Goal: Information Seeking & Learning: Learn about a topic

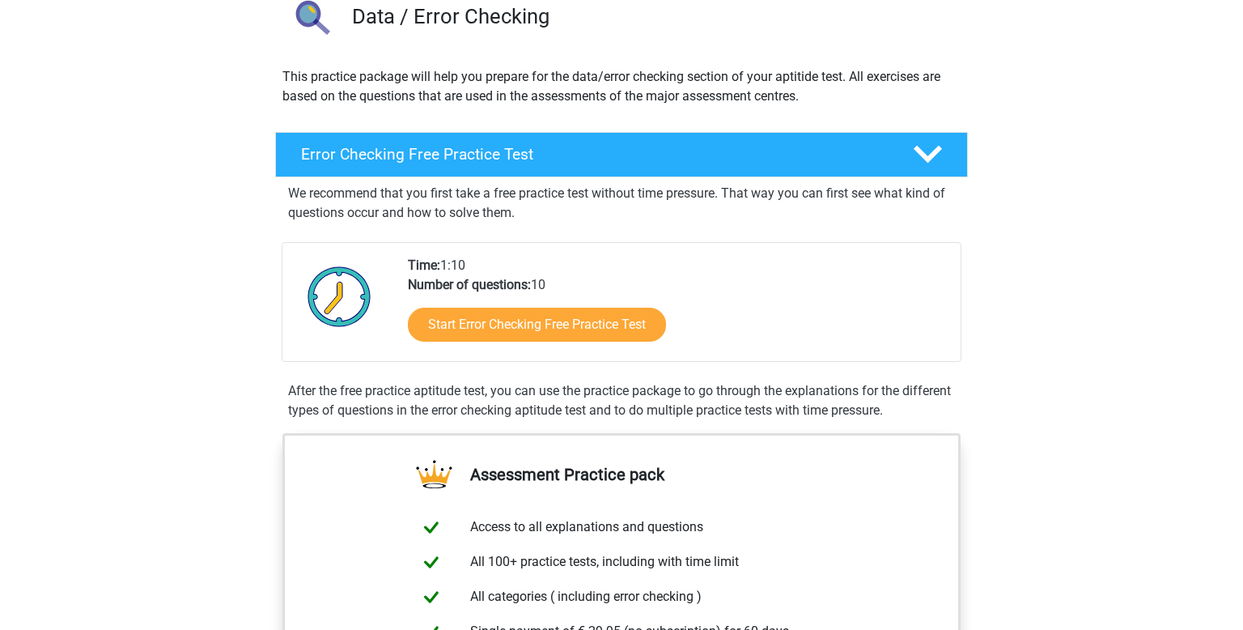
scroll to position [149, 0]
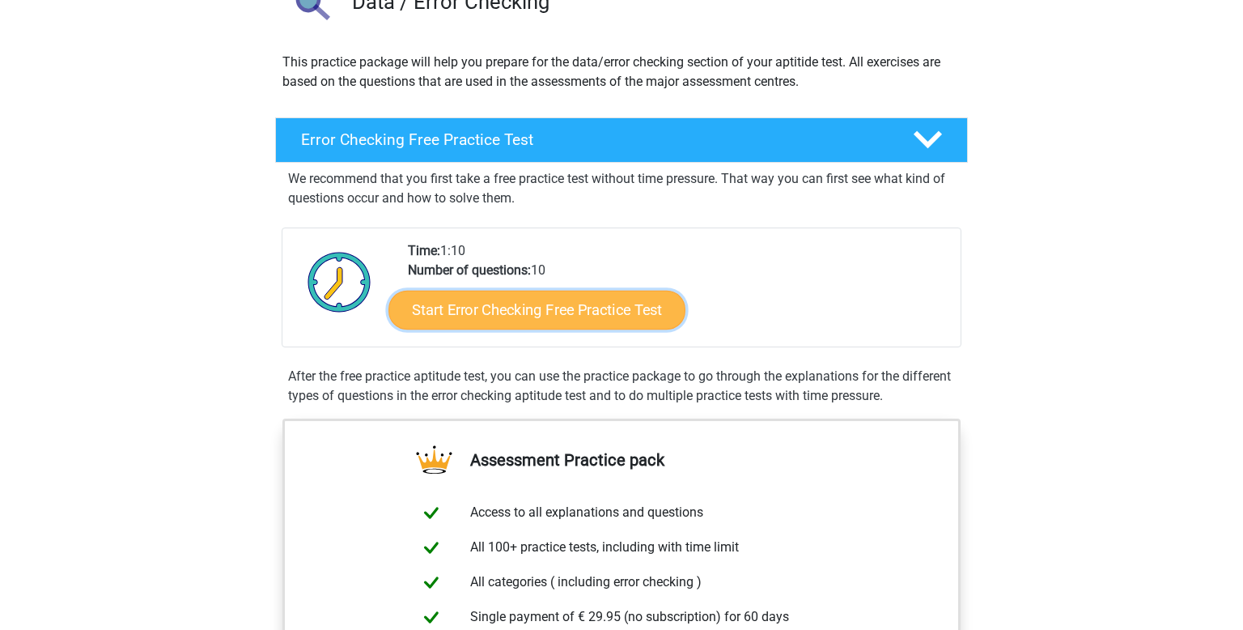
click at [635, 306] on link "Start Error Checking Free Practice Test" at bounding box center [537, 310] width 297 height 39
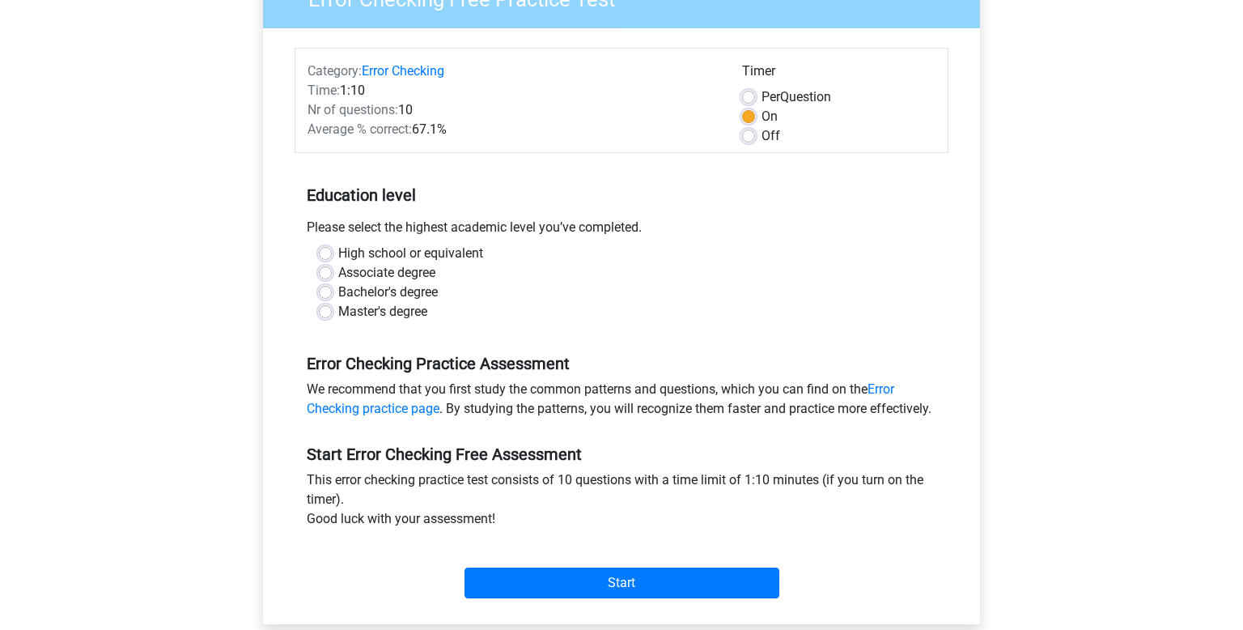
scroll to position [167, 0]
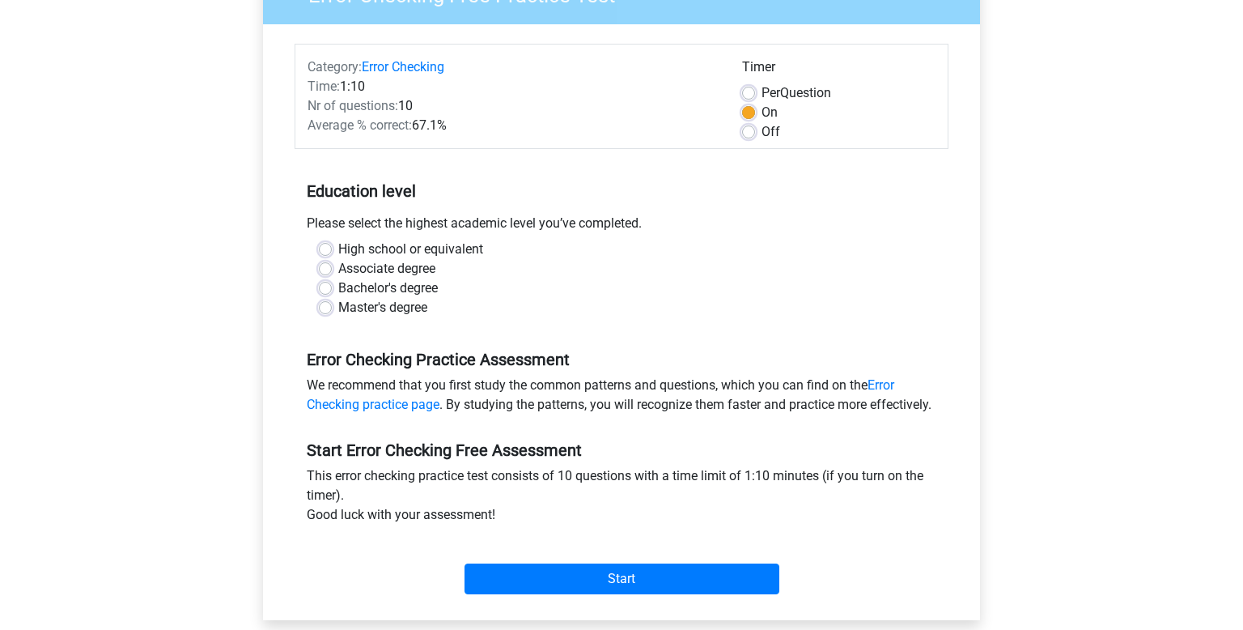
click at [348, 244] on label "High school or equivalent" at bounding box center [410, 249] width 145 height 19
click at [332, 244] on input "High school or equivalent" at bounding box center [325, 248] width 13 height 16
radio input "true"
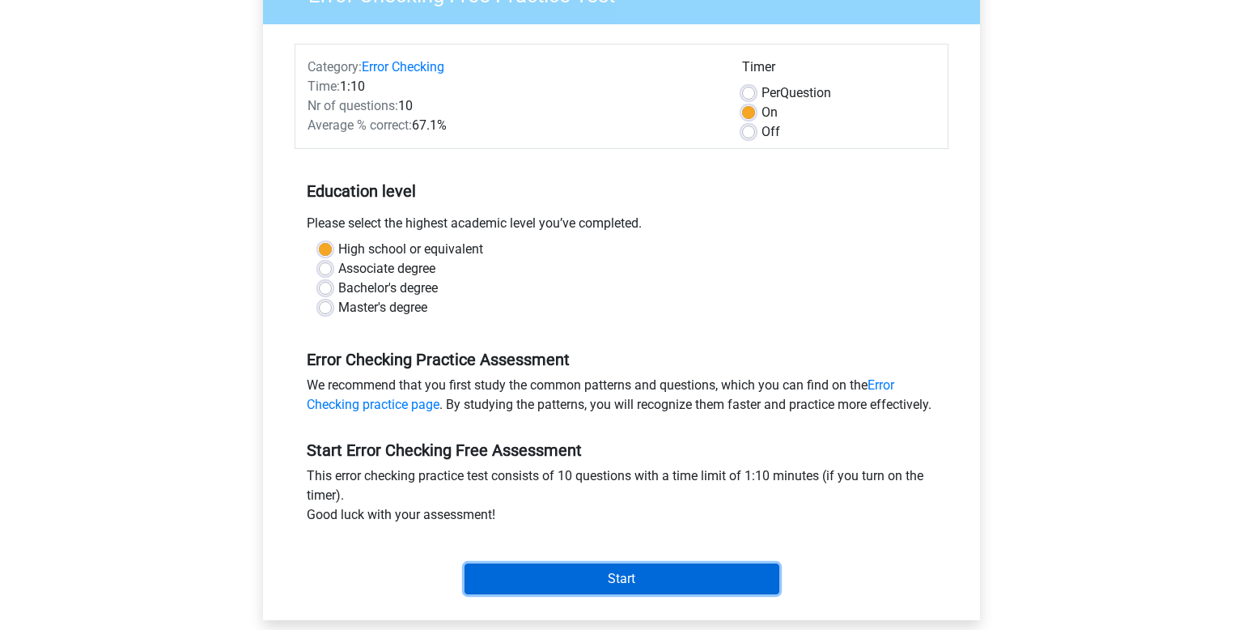
click at [719, 594] on input "Start" at bounding box center [622, 578] width 315 height 31
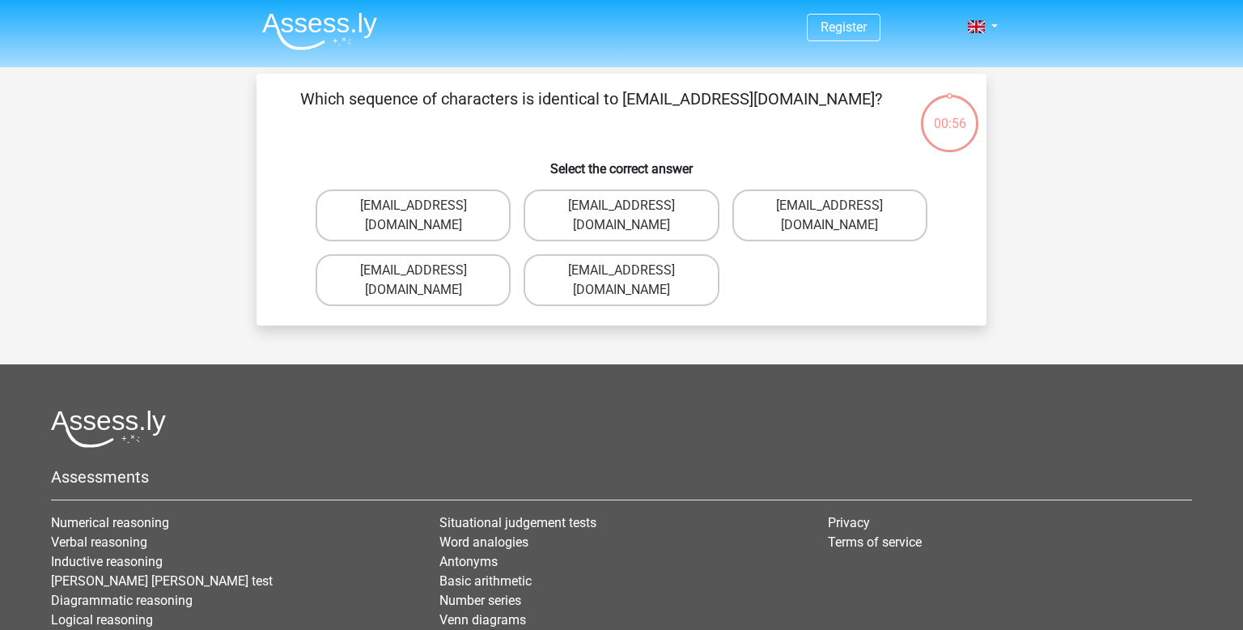
scroll to position [2, 0]
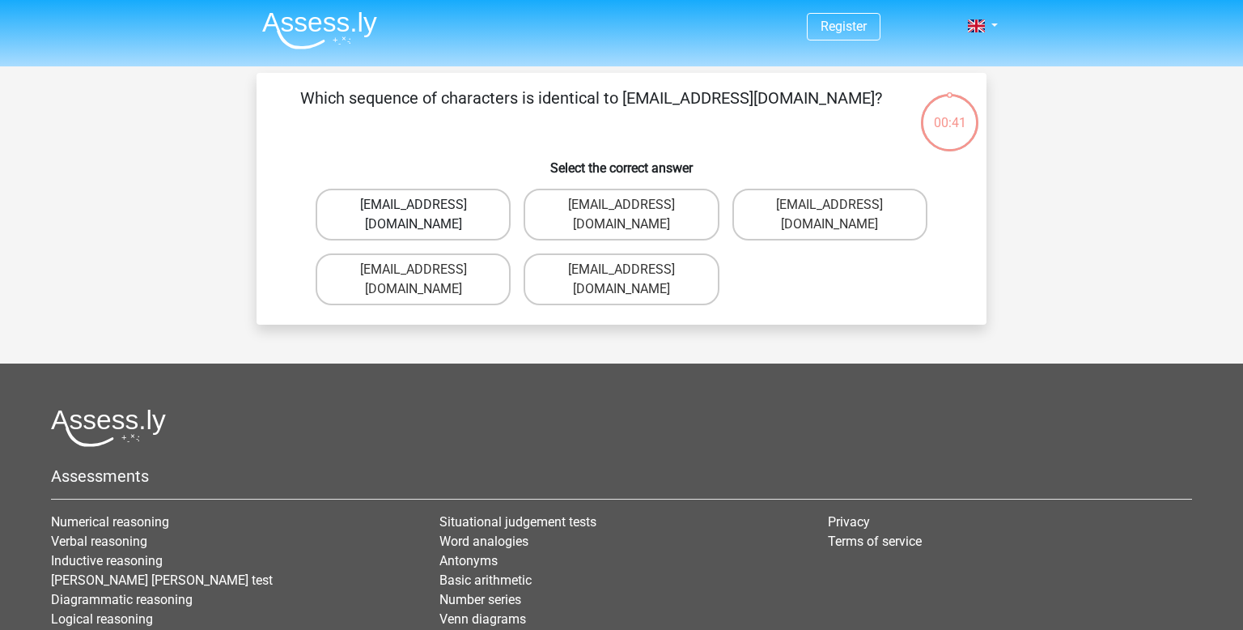
click at [359, 198] on label "Evie_Meade@jointmail.com.uk" at bounding box center [413, 215] width 195 height 52
click at [414, 205] on input "Evie_Meade@jointmail.com.uk" at bounding box center [419, 210] width 11 height 11
radio input "true"
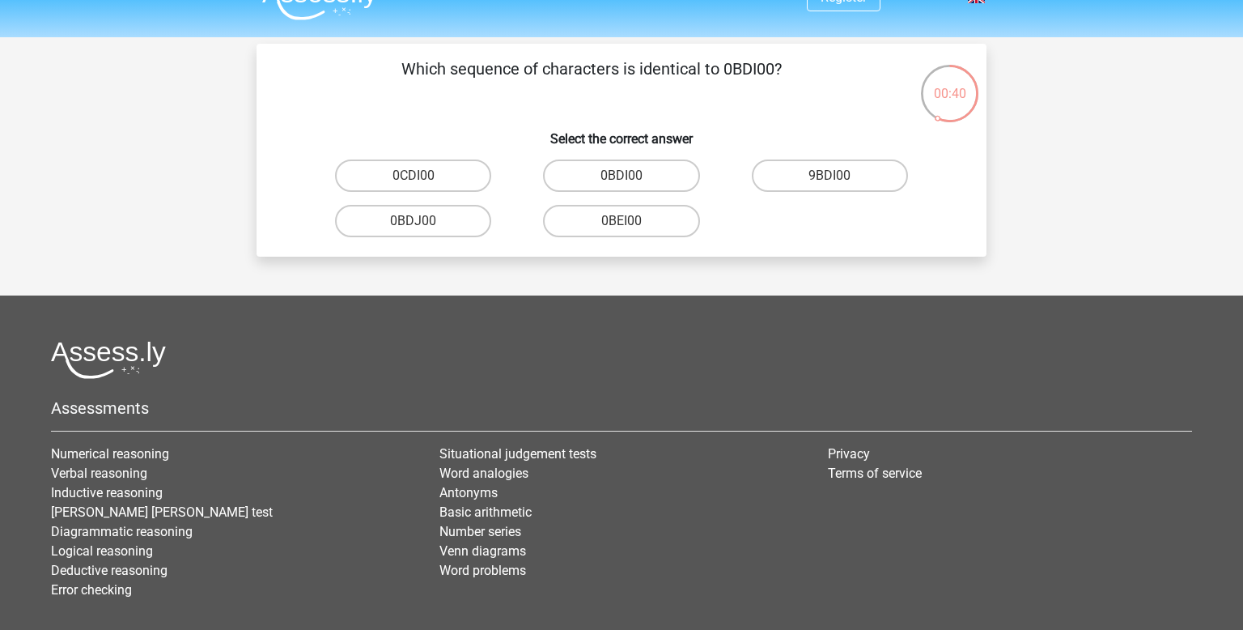
scroll to position [28, 0]
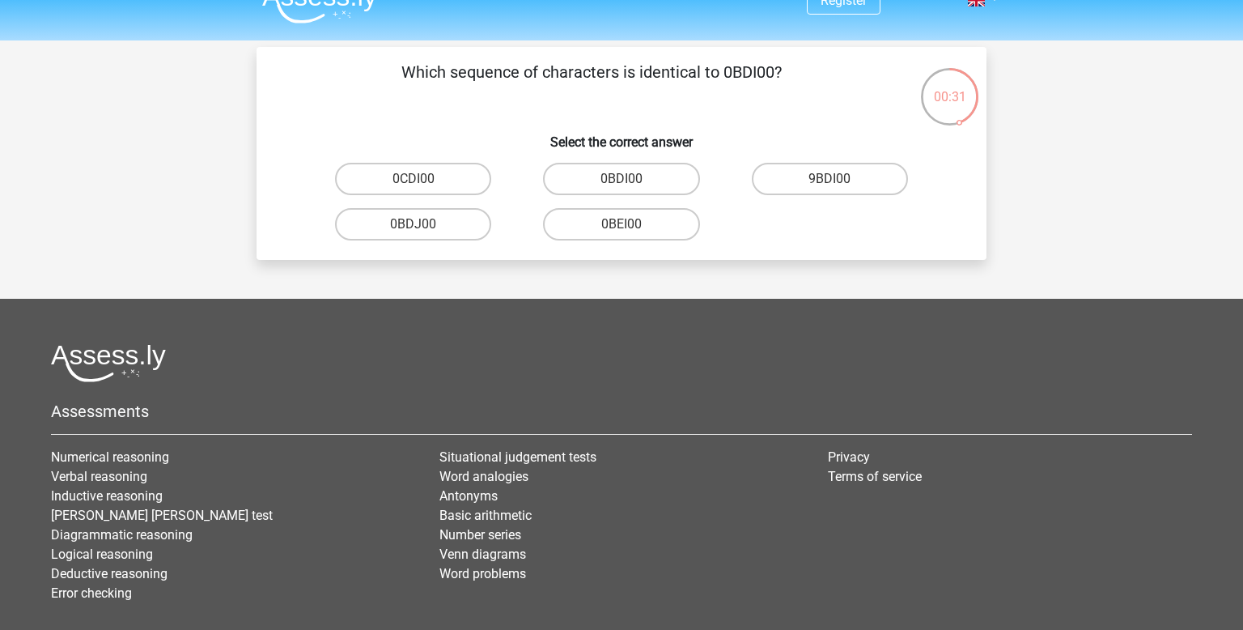
click at [699, 169] on div "0BDI00" at bounding box center [621, 179] width 195 height 32
click at [673, 177] on label "0BDI00" at bounding box center [621, 179] width 156 height 32
click at [632, 179] on input "0BDI00" at bounding box center [627, 184] width 11 height 11
radio input "true"
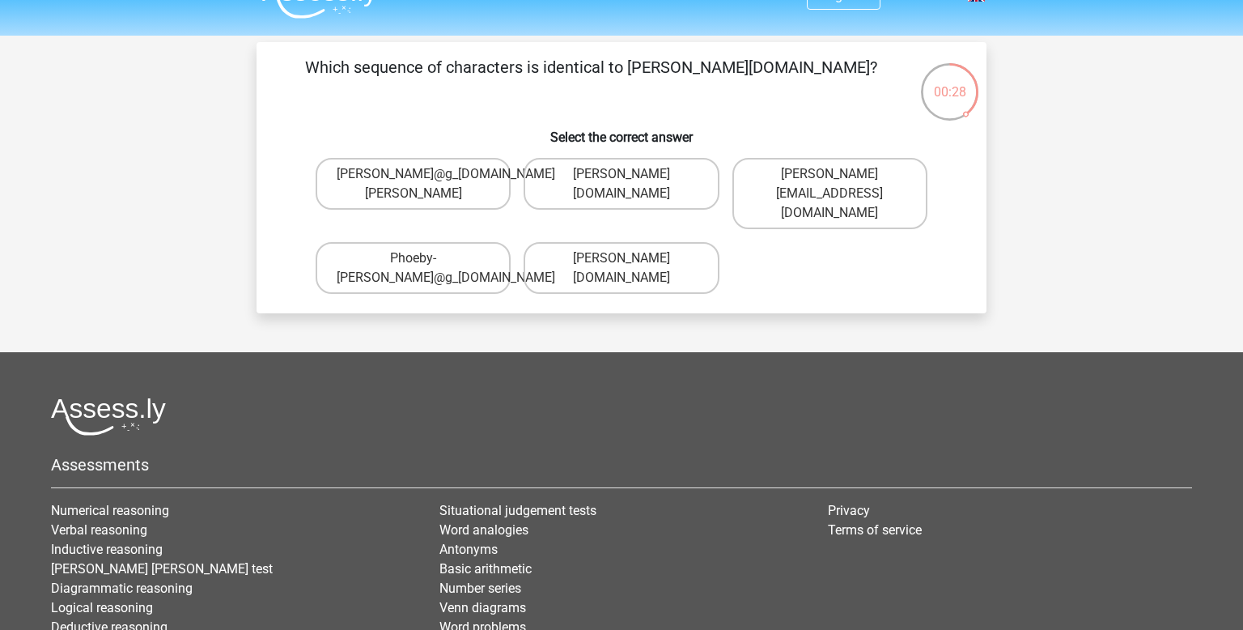
scroll to position [31, 0]
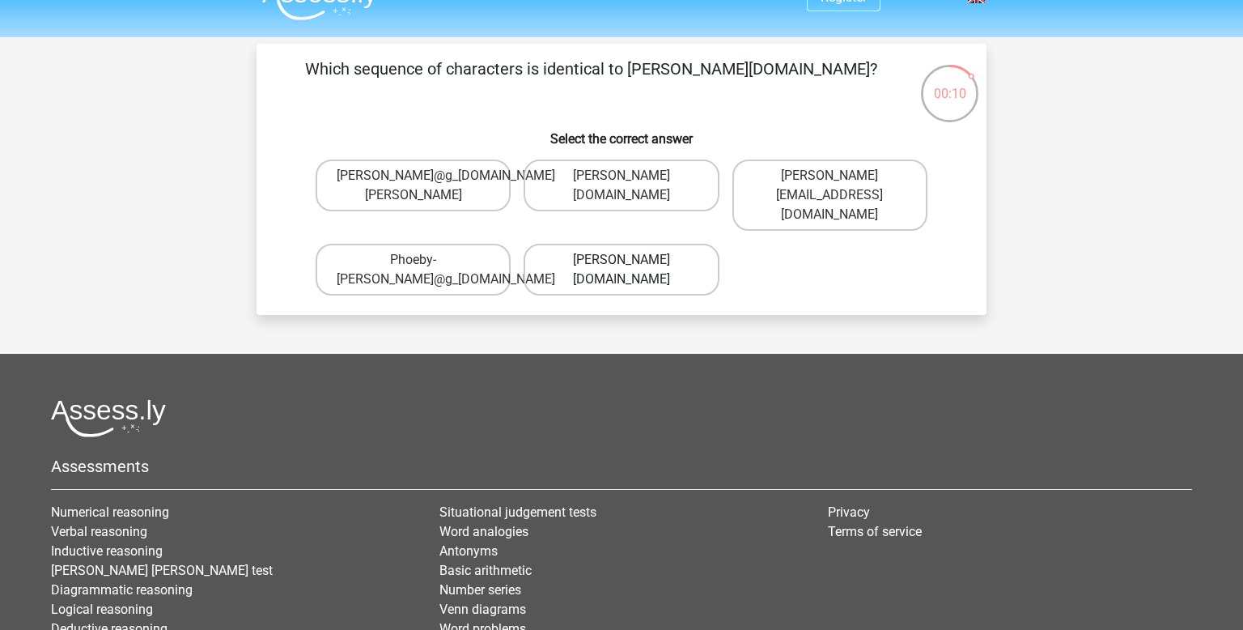
click at [706, 272] on label "Phoebe-Patterson@g_mail.gr" at bounding box center [621, 270] width 195 height 52
click at [632, 270] on input "Phoebe-Patterson@g_mail.gr" at bounding box center [627, 265] width 11 height 11
radio input "true"
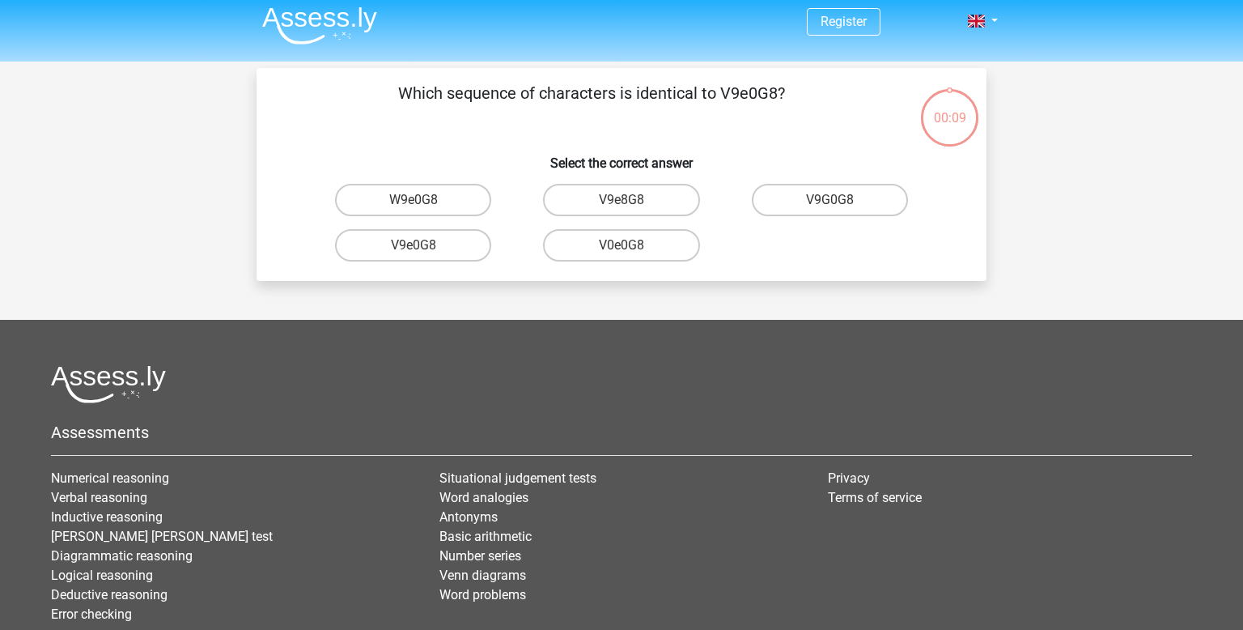
scroll to position [0, 0]
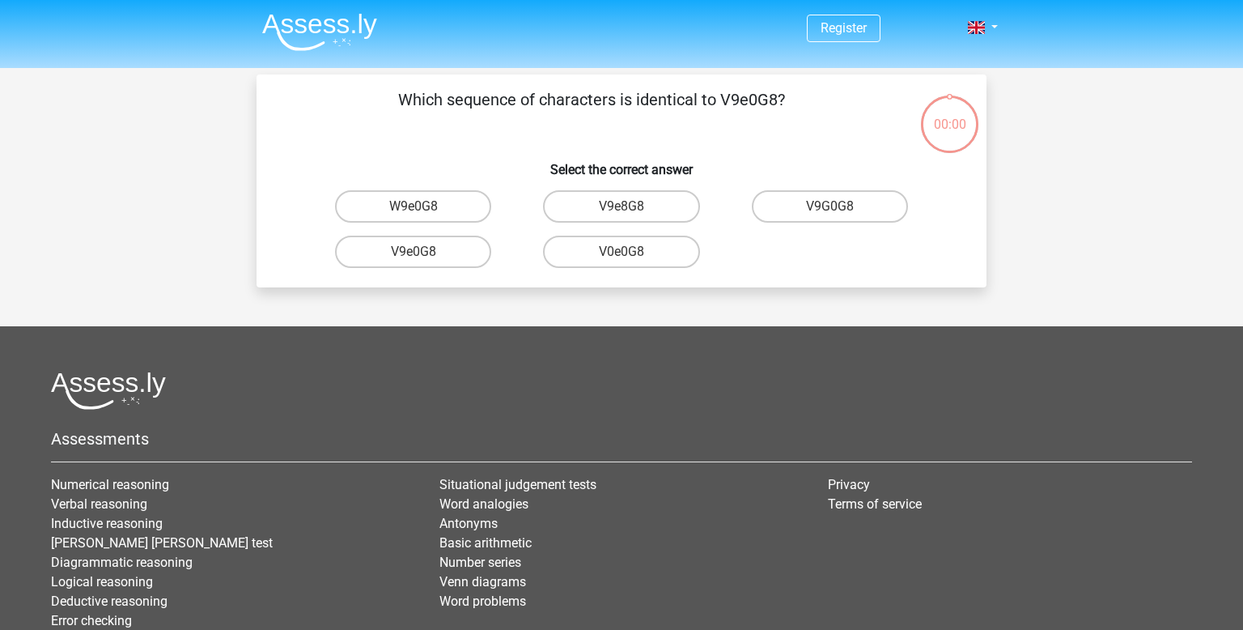
click at [355, 252] on label "V9e0G8" at bounding box center [413, 252] width 156 height 32
click at [414, 252] on input "V9e0G8" at bounding box center [419, 257] width 11 height 11
radio input "true"
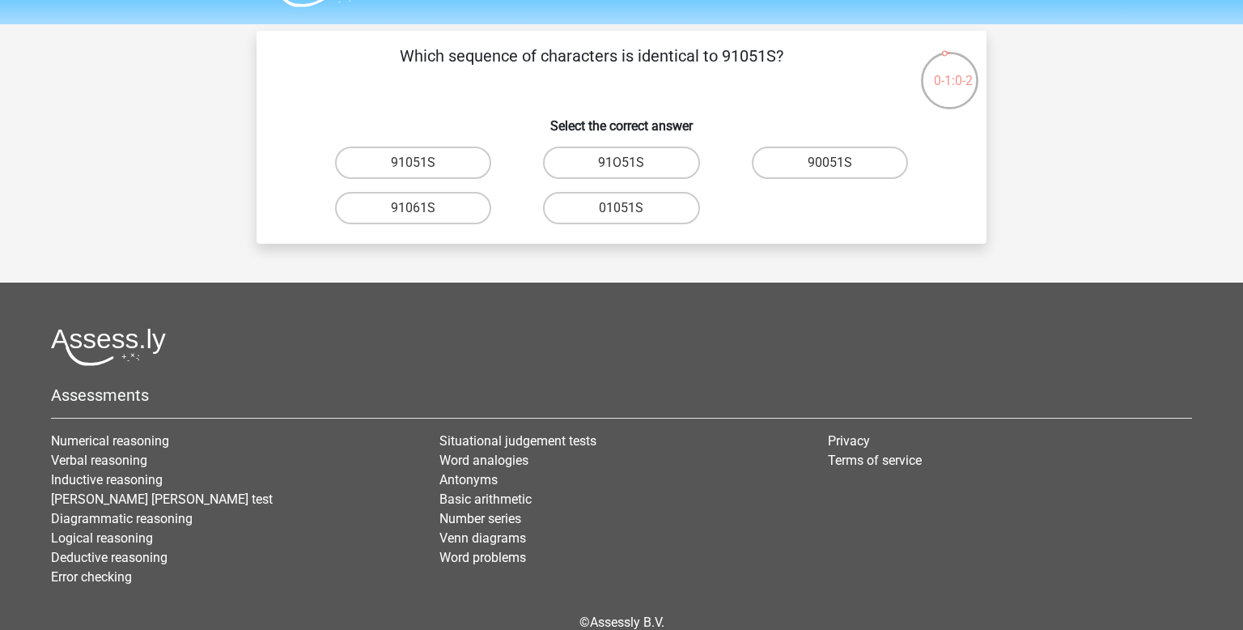
scroll to position [32, 0]
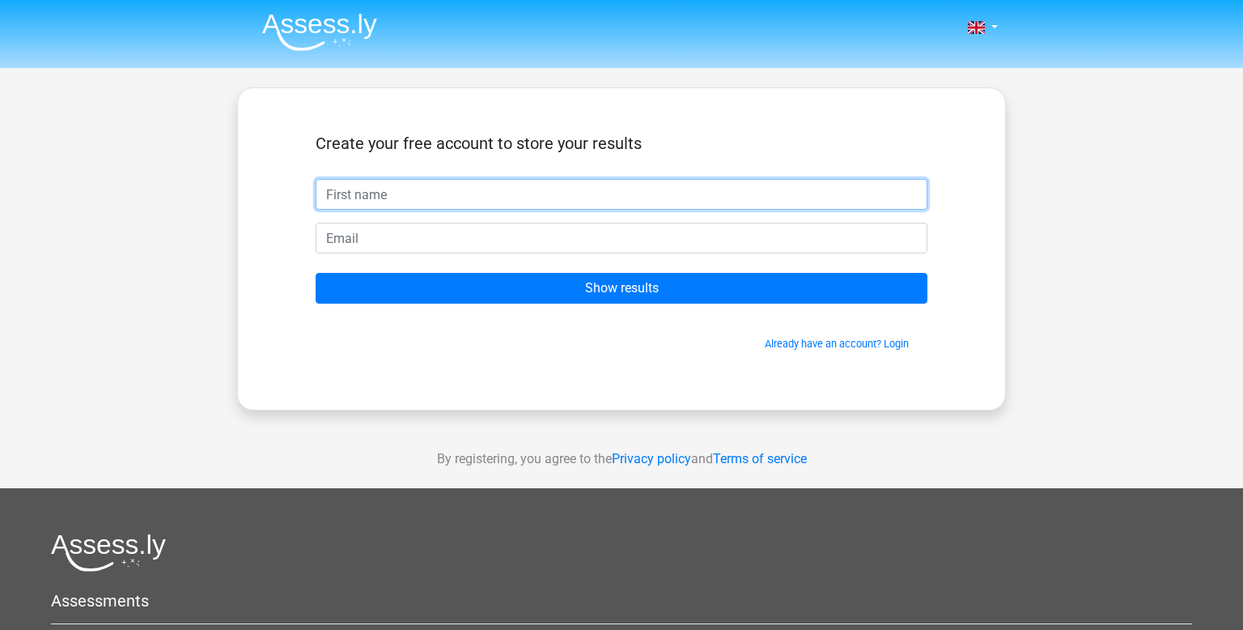
click at [380, 200] on input "text" at bounding box center [622, 194] width 612 height 31
type input "[PERSON_NAME]"
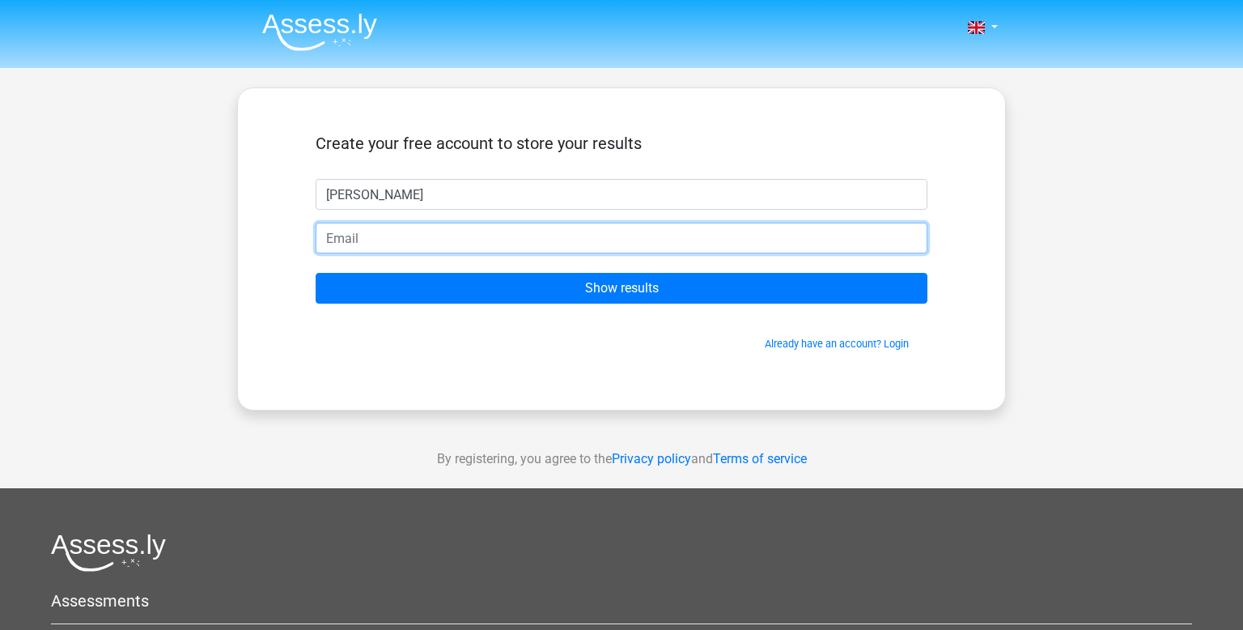
click at [719, 243] on input "email" at bounding box center [622, 238] width 612 height 31
type input "[EMAIL_ADDRESS][DOMAIN_NAME]"
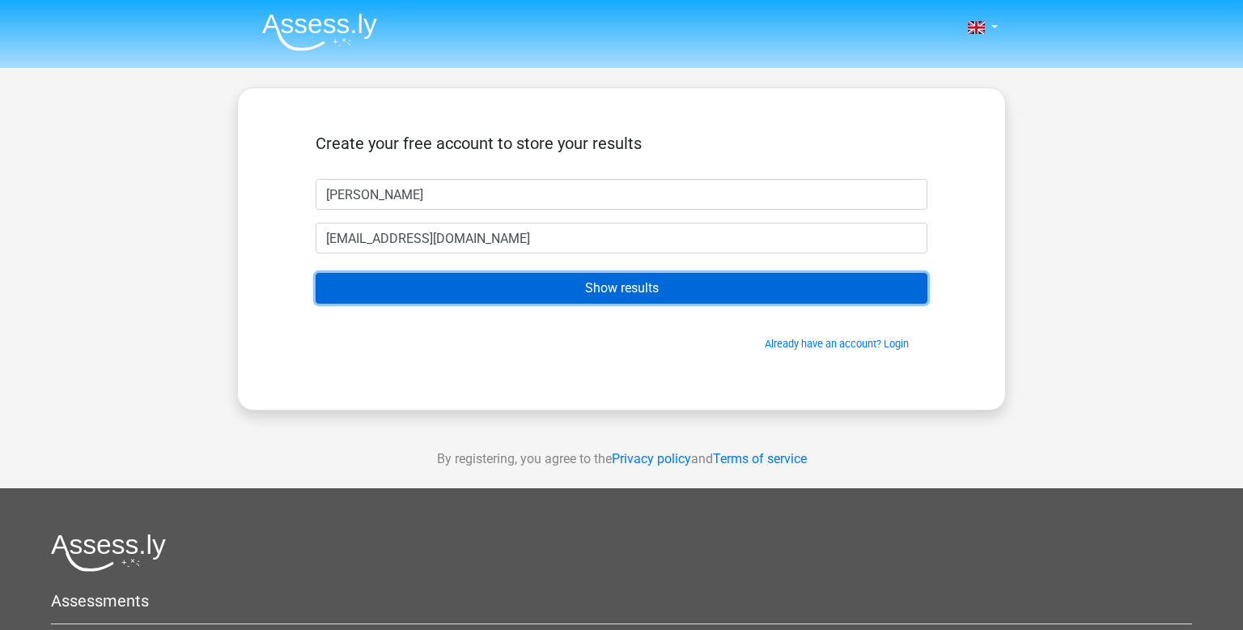
click at [699, 275] on input "Show results" at bounding box center [622, 288] width 612 height 31
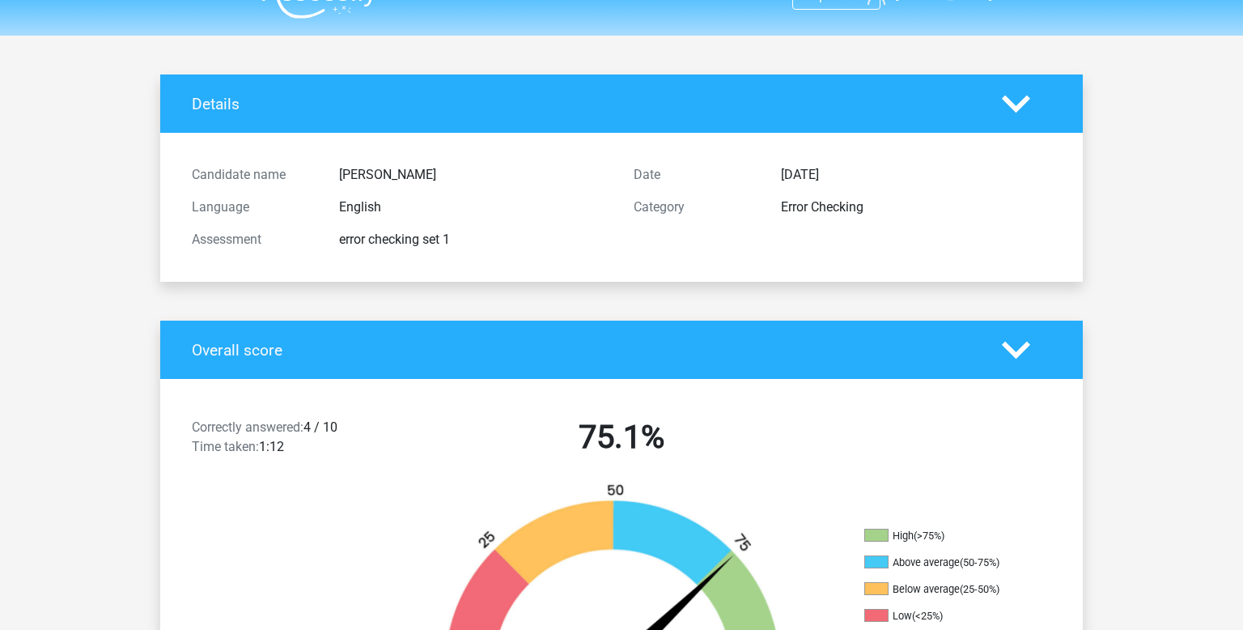
scroll to position [32, 0]
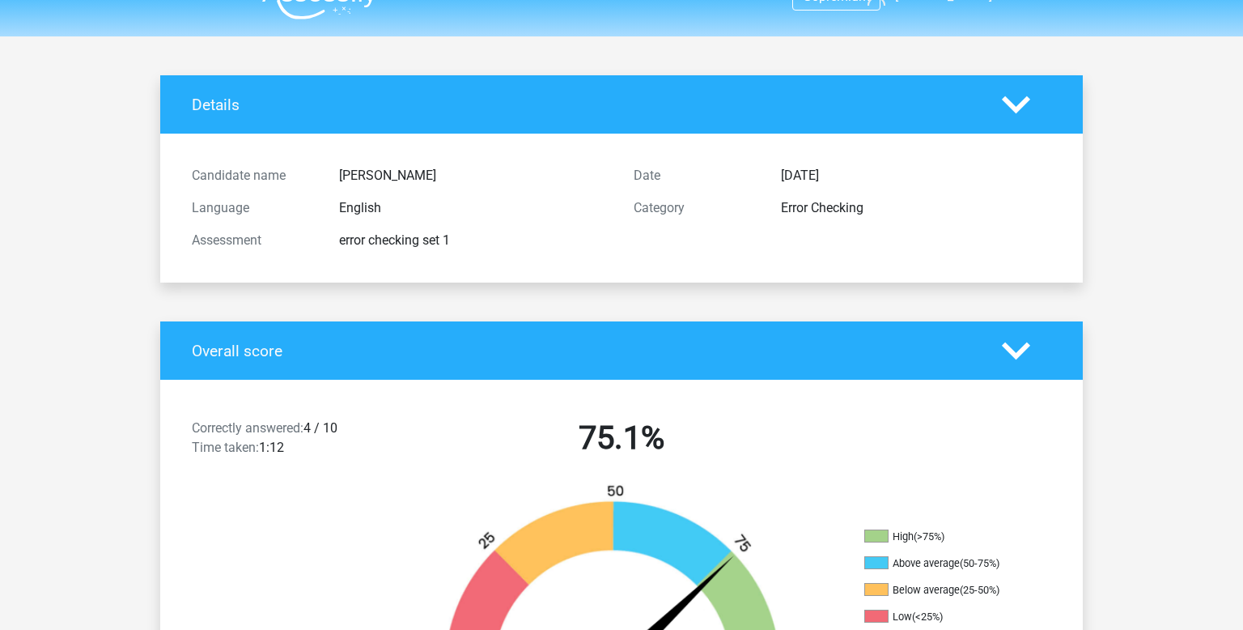
click at [1044, 94] on div at bounding box center [1027, 105] width 74 height 28
click at [1013, 113] on icon at bounding box center [1016, 105] width 28 height 28
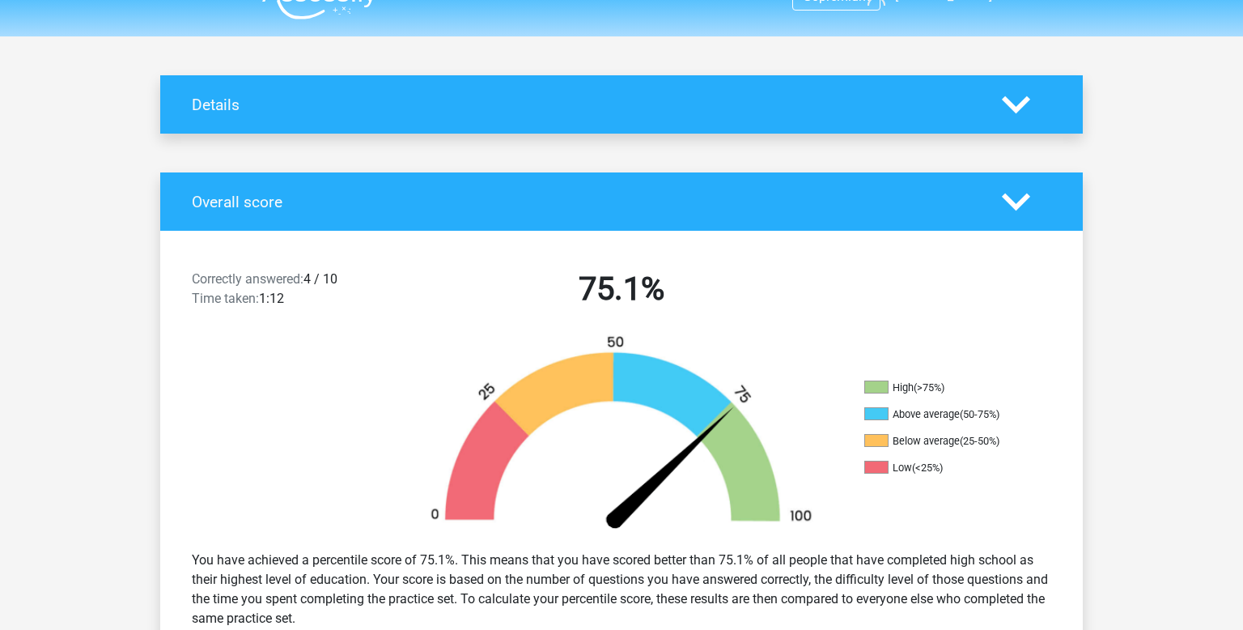
click at [1023, 102] on polygon at bounding box center [1016, 105] width 28 height 18
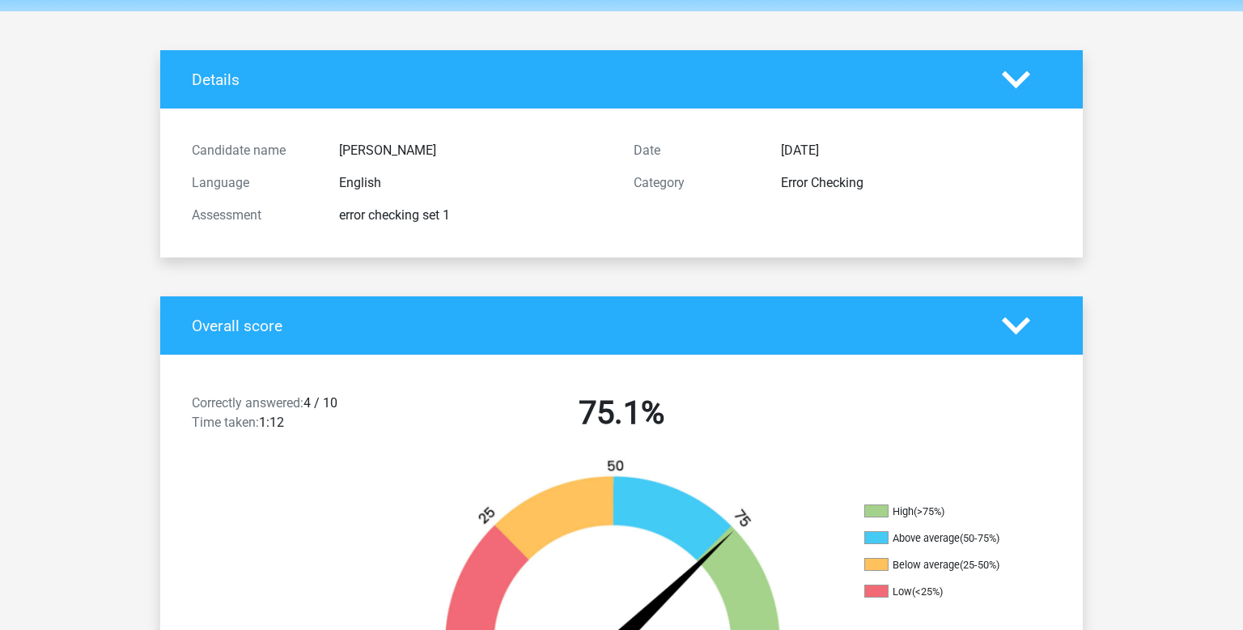
scroll to position [0, 0]
